Goal: Task Accomplishment & Management: Manage account settings

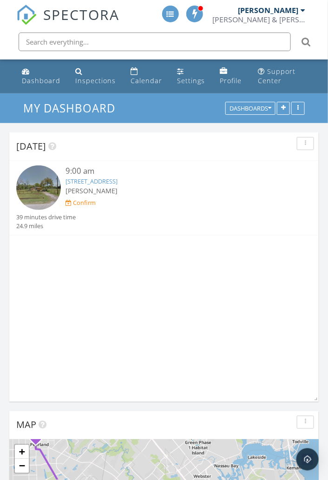
click at [76, 204] on div "Confirm" at bounding box center [84, 202] width 23 height 7
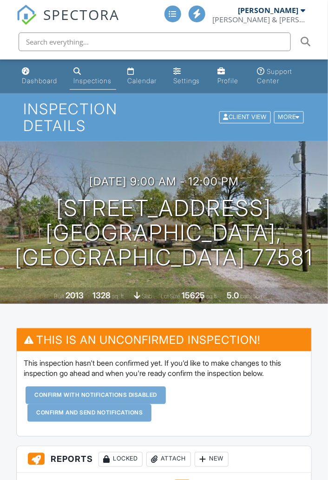
click at [78, 418] on div "Confirm and send notifications" at bounding box center [89, 413] width 124 height 18
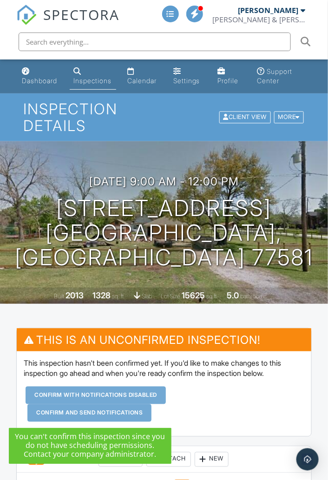
click at [215, 406] on div "Confirm with notifications disabled Confirm and send notifications" at bounding box center [164, 403] width 280 height 35
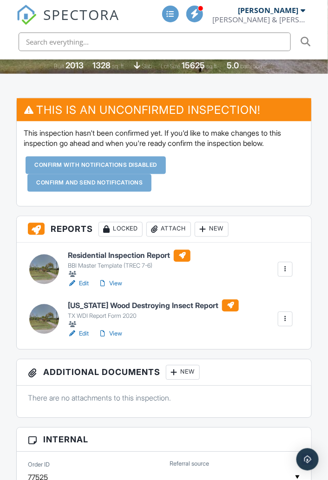
scroll to position [230, 0]
click at [108, 267] on div "BBI Master Template (TREC 7-6)" at bounding box center [129, 265] width 123 height 7
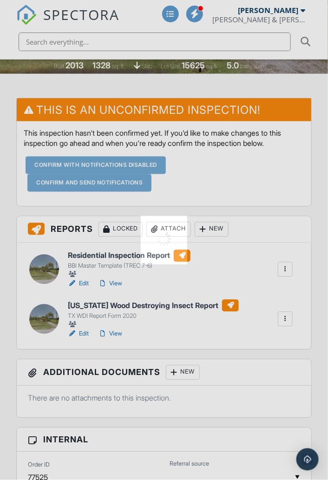
scroll to position [256, 0]
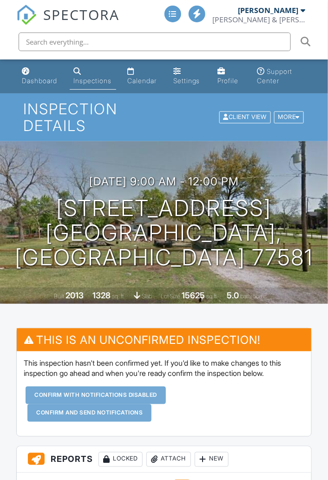
click at [33, 88] on link "Dashboard" at bounding box center [40, 76] width 44 height 26
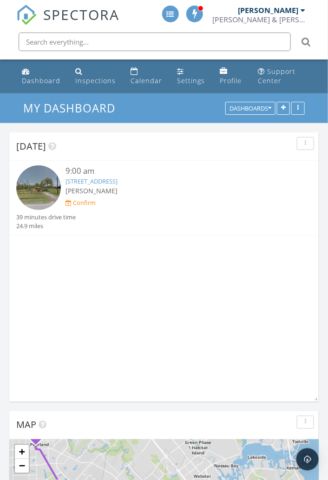
click at [226, 79] on div "Profile" at bounding box center [231, 80] width 22 height 9
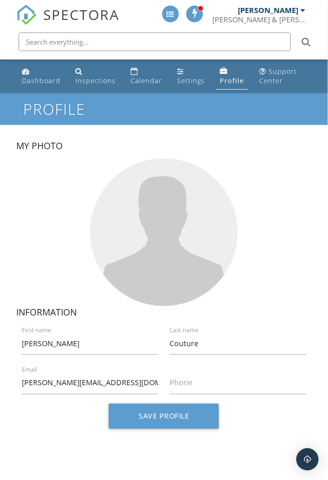
click at [180, 385] on label "Phone" at bounding box center [244, 383] width 148 height 10
click at [180, 385] on input "Phone" at bounding box center [238, 383] width 137 height 23
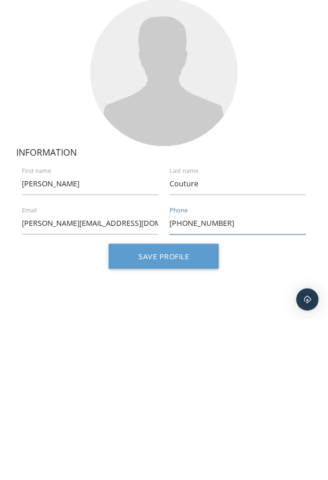
type input "[PHONE_NUMBER]"
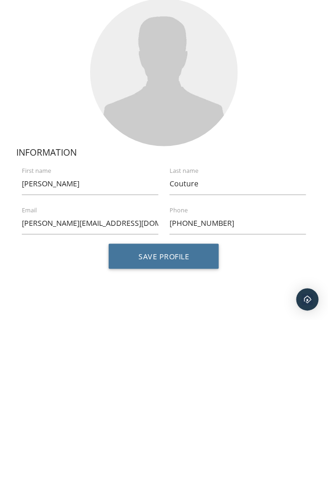
click at [152, 418] on button "Save Profile" at bounding box center [164, 416] width 110 height 25
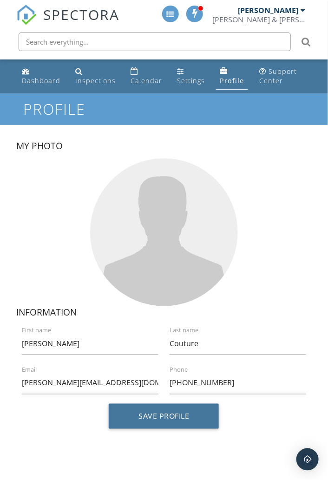
click at [152, 418] on button "Save Profile" at bounding box center [164, 416] width 110 height 25
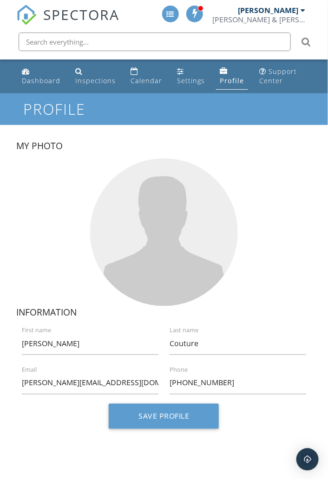
click at [177, 80] on div "Settings" at bounding box center [191, 80] width 28 height 9
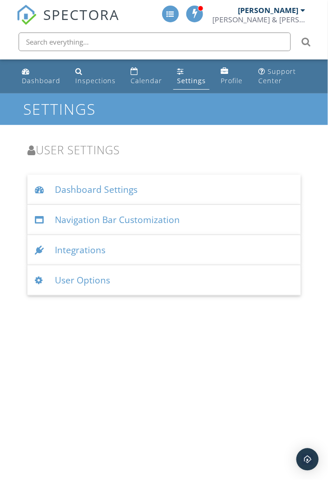
click at [140, 81] on div "Calendar" at bounding box center [147, 80] width 32 height 9
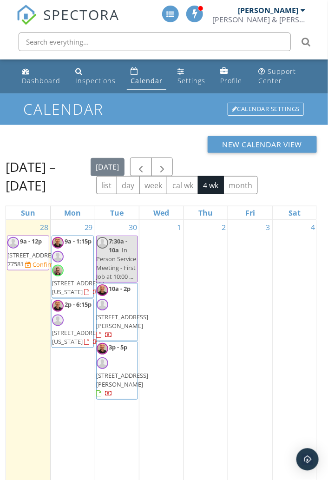
click at [196, 13] on span at bounding box center [194, 13] width 9 height 8
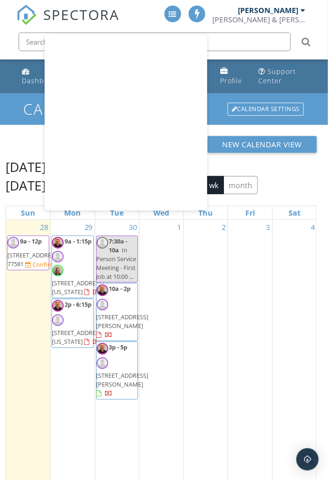
click at [21, 147] on div "New Calendar View" at bounding box center [161, 144] width 311 height 17
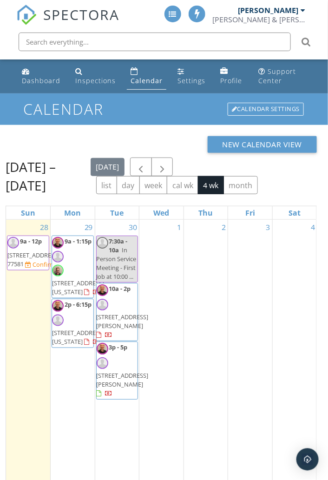
click at [81, 87] on link "Inspections" at bounding box center [96, 76] width 48 height 26
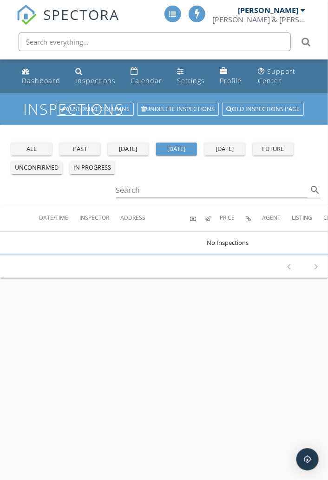
click at [31, 82] on div "Dashboard" at bounding box center [41, 80] width 39 height 9
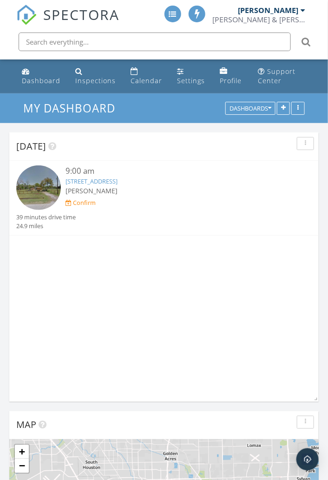
click at [75, 191] on span "[PERSON_NAME]" at bounding box center [91, 190] width 52 height 9
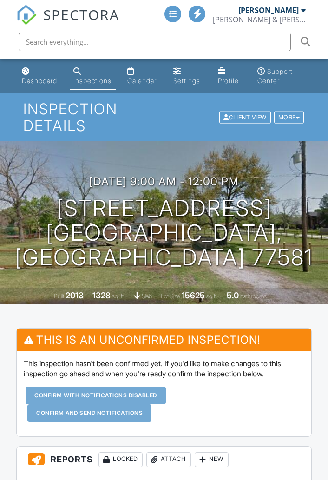
scroll to position [296, 0]
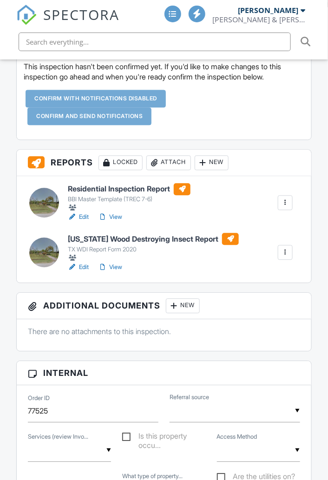
click at [283, 255] on div at bounding box center [285, 252] width 15 height 15
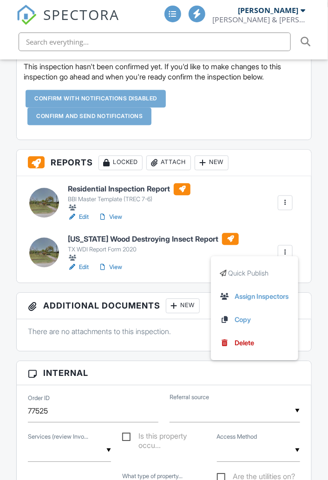
scroll to position [0, 0]
click at [232, 207] on div "Residential Inspection Report BBI Master Template (TREC 7-6) Edit View Quick Pu…" at bounding box center [180, 202] width 236 height 39
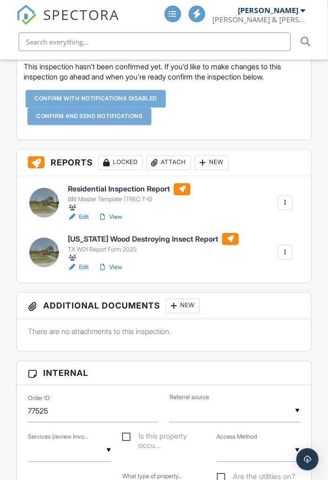
click at [110, 218] on link "View" at bounding box center [110, 217] width 24 height 9
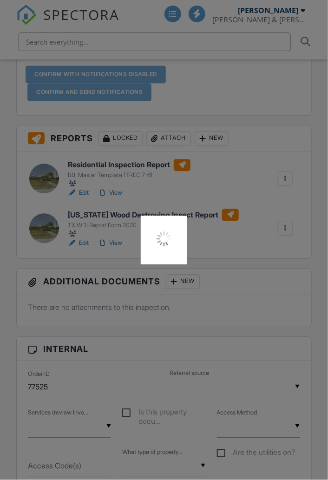
click at [225, 92] on div at bounding box center [164, 240] width 328 height 480
click at [76, 196] on div at bounding box center [164, 240] width 328 height 480
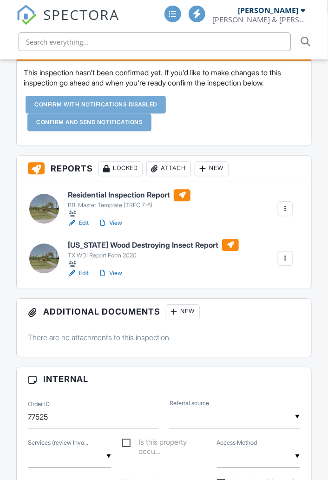
click at [80, 223] on link "Edit" at bounding box center [78, 223] width 21 height 9
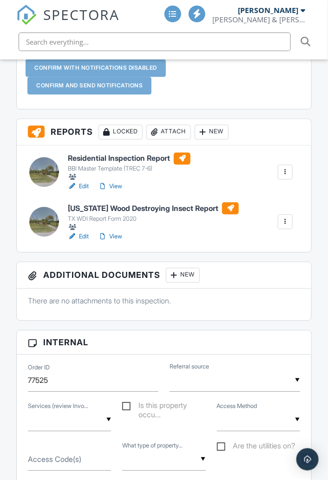
scroll to position [327, 0]
click at [284, 172] on div at bounding box center [285, 171] width 9 height 9
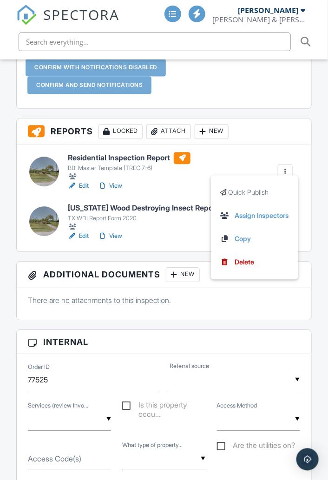
click at [227, 165] on div "Residential Inspection Report BBI Master Template (TREC 7-6) Edit View Quick Pu…" at bounding box center [180, 171] width 236 height 39
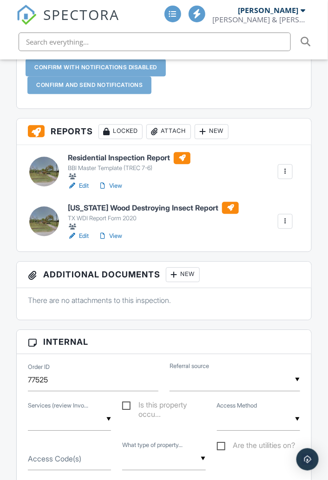
click at [188, 161] on div at bounding box center [182, 158] width 17 height 12
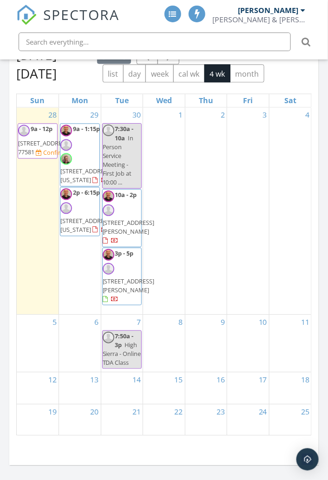
scroll to position [976, 0]
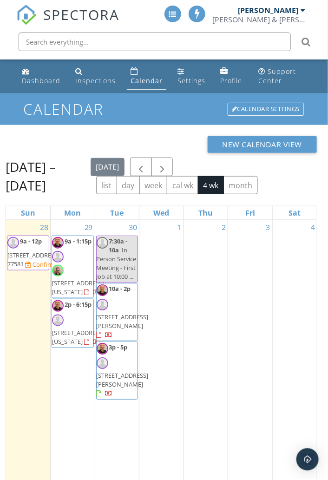
click at [32, 88] on link "Dashboard" at bounding box center [41, 76] width 46 height 26
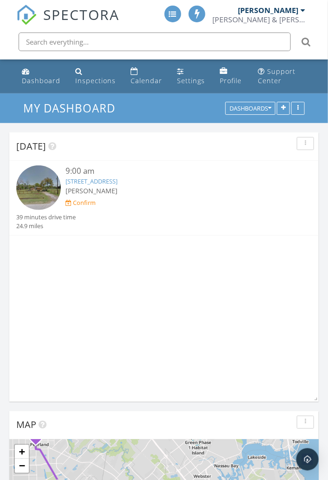
scroll to position [5, 4]
